Goal: Obtain resource: Download file/media

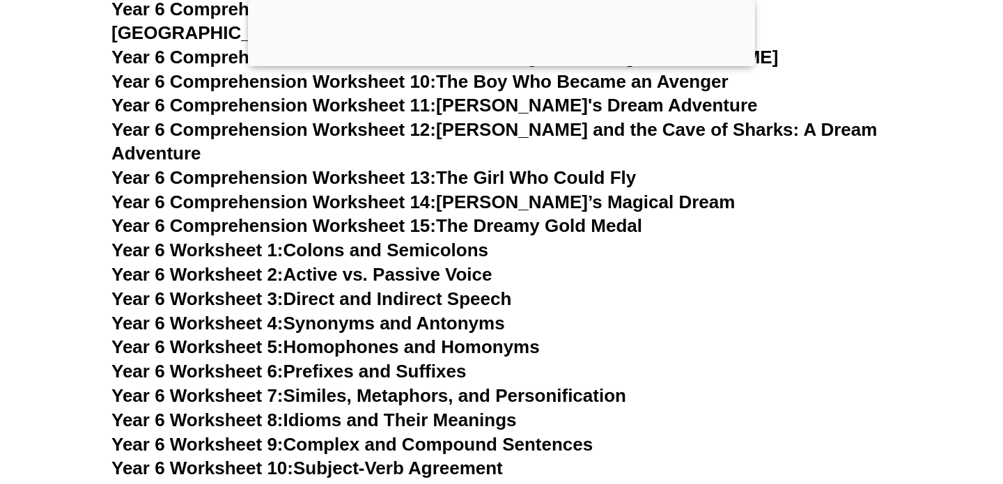
scroll to position [8076, 0]
click at [267, 384] on span "Year 6 Worksheet 7:" at bounding box center [197, 394] width 172 height 21
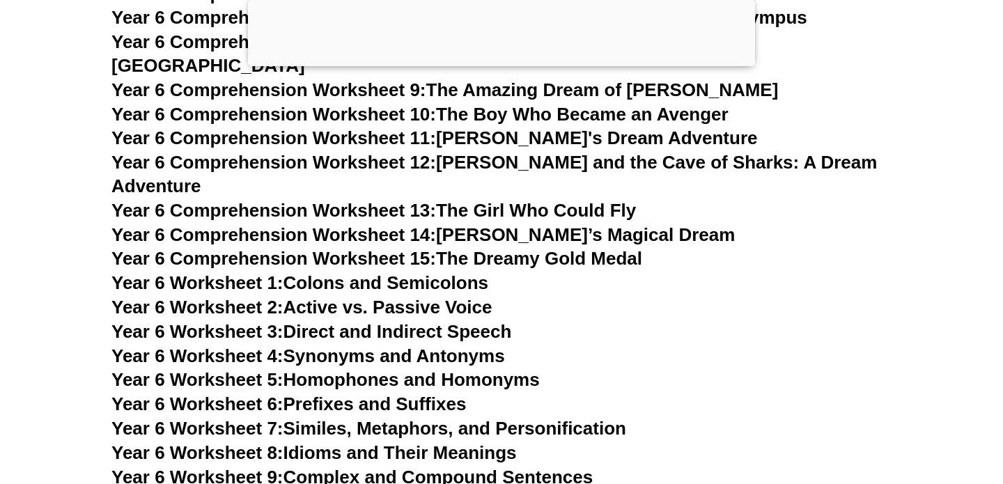
scroll to position [8028, 0]
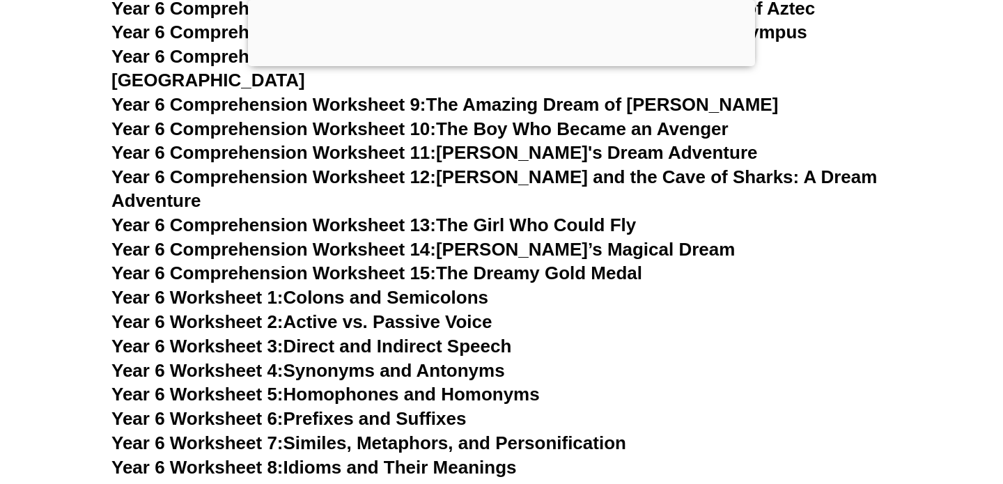
click at [326, 360] on link "Year 6 Worksheet 4: Synonyms and Antonyms" at bounding box center [307, 370] width 393 height 21
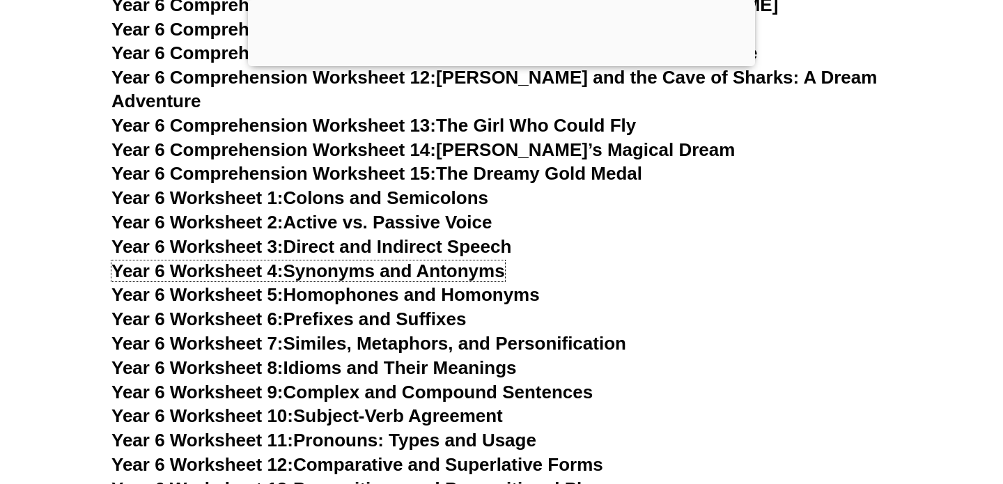
scroll to position [8128, 0]
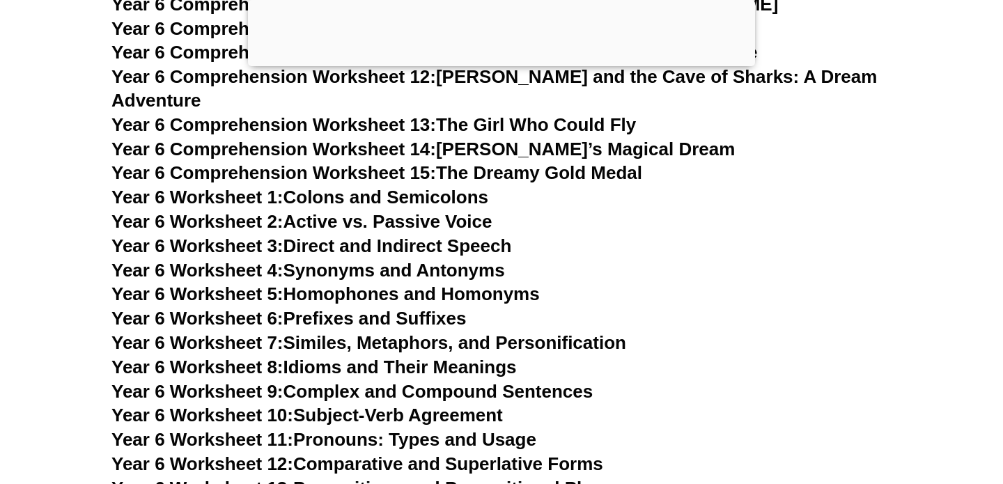
click at [449, 332] on link "Year 6 Worksheet 7: Similes, Metaphors, and Personification" at bounding box center [368, 342] width 515 height 21
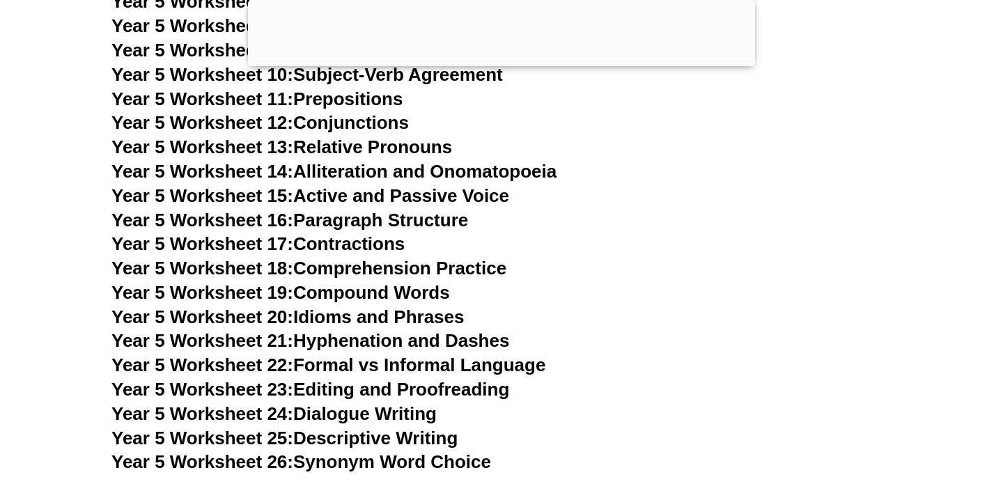
scroll to position [7302, 0]
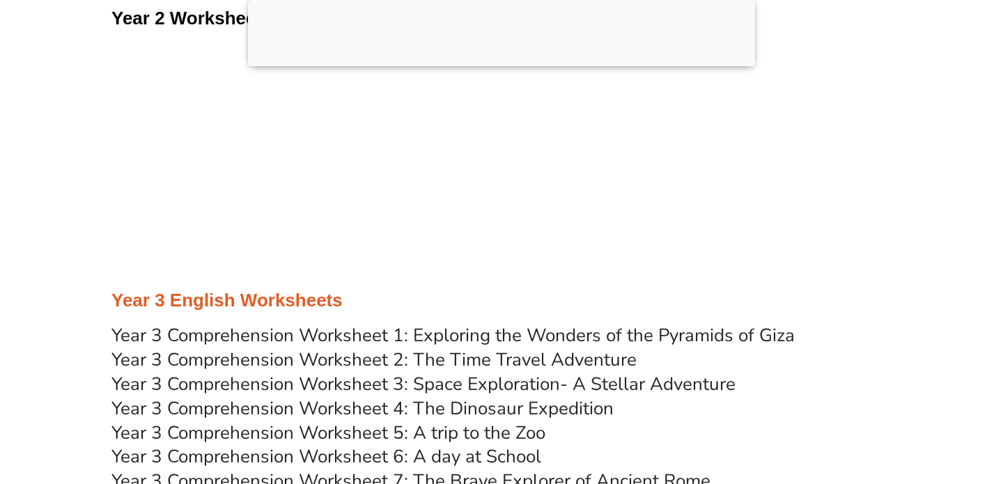
scroll to position [4450, 0]
